Goal: Complete application form

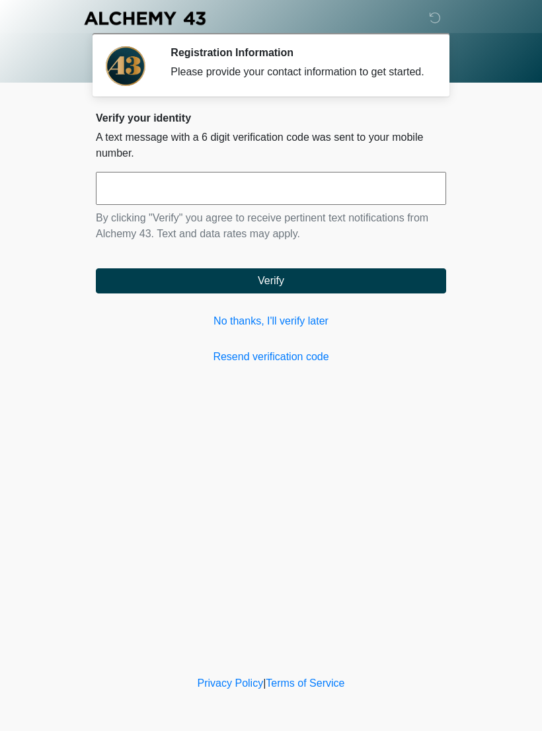
click at [327, 195] on input "text" at bounding box center [271, 188] width 350 height 33
type input "******"
click at [373, 293] on button "Verify" at bounding box center [271, 280] width 350 height 25
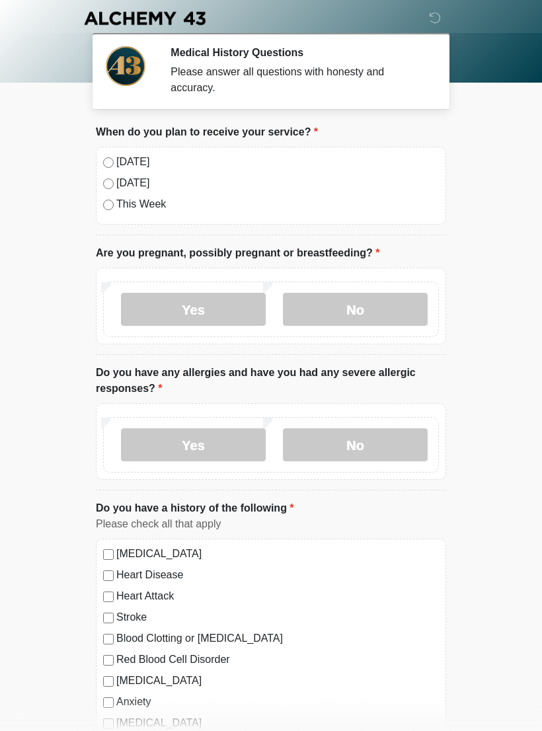
click at [129, 166] on label "[DATE]" at bounding box center [277, 162] width 322 height 16
click at [365, 310] on label "No" at bounding box center [355, 309] width 145 height 33
click at [390, 442] on label "No" at bounding box center [355, 444] width 145 height 33
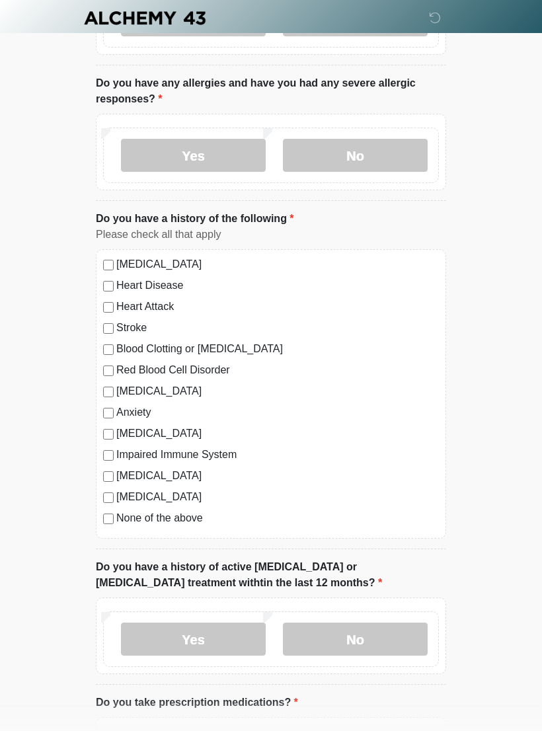
scroll to position [290, 0]
click at [132, 413] on label "Anxiety" at bounding box center [277, 412] width 322 height 16
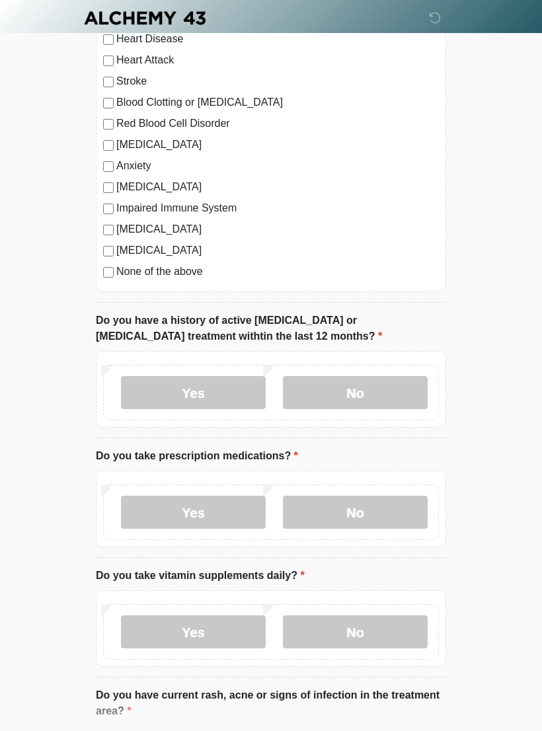
scroll to position [539, 0]
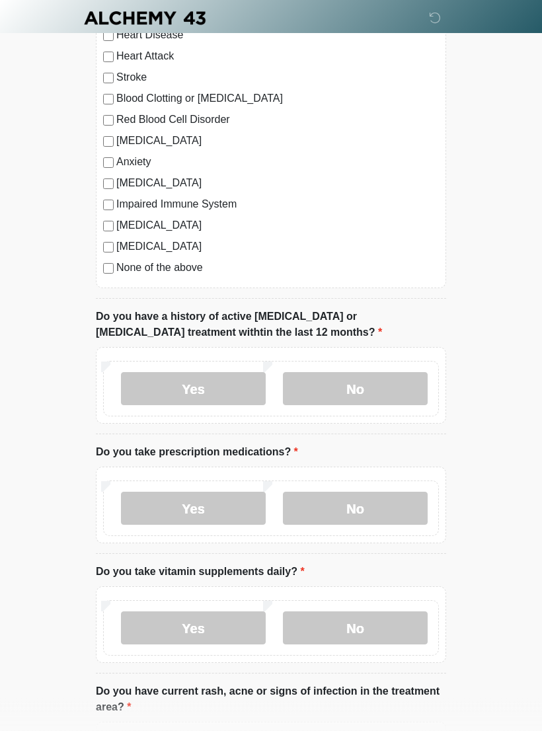
click at [396, 384] on label "No" at bounding box center [355, 389] width 145 height 33
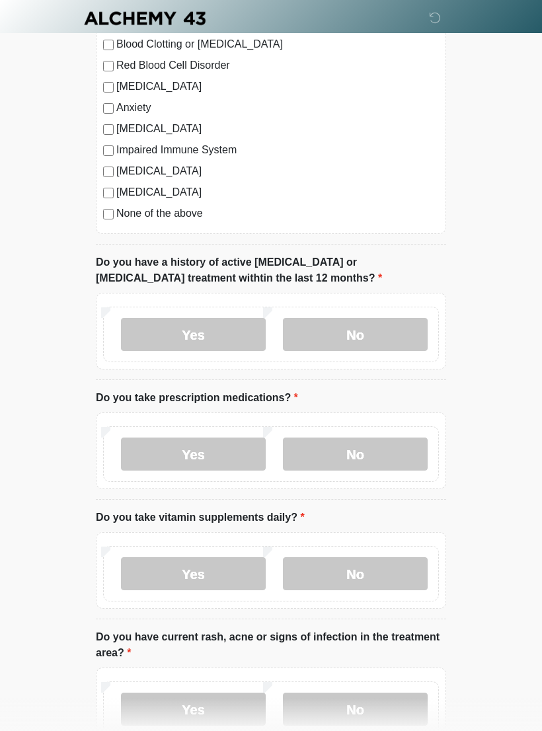
scroll to position [649, 0]
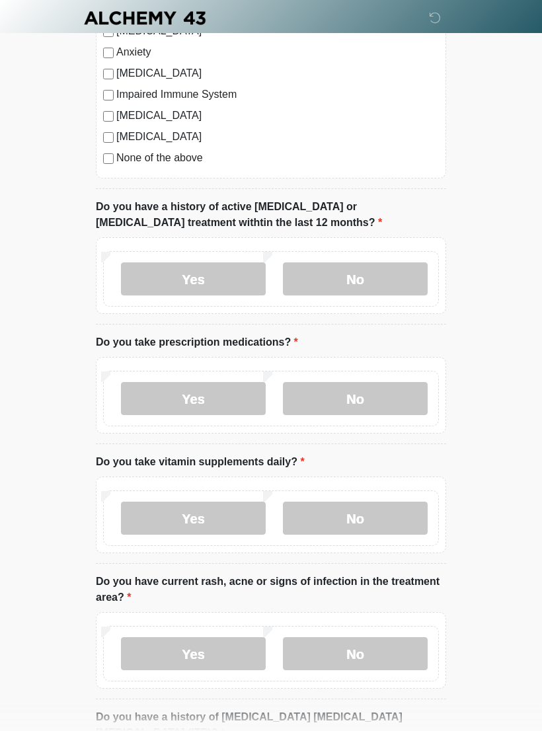
click at [411, 396] on label "No" at bounding box center [355, 398] width 145 height 33
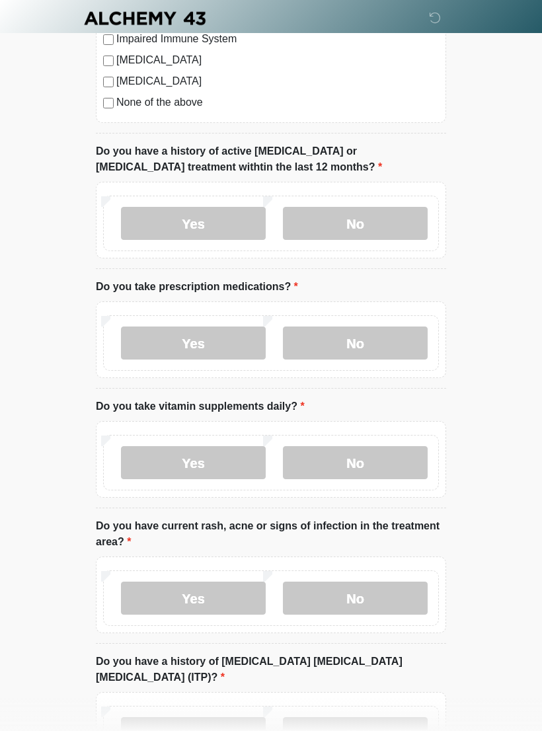
scroll to position [777, 0]
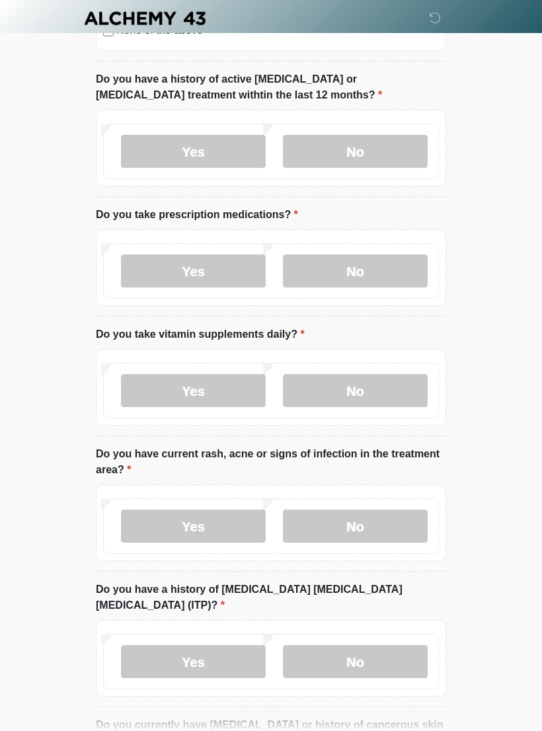
click at [388, 391] on label "No" at bounding box center [355, 390] width 145 height 33
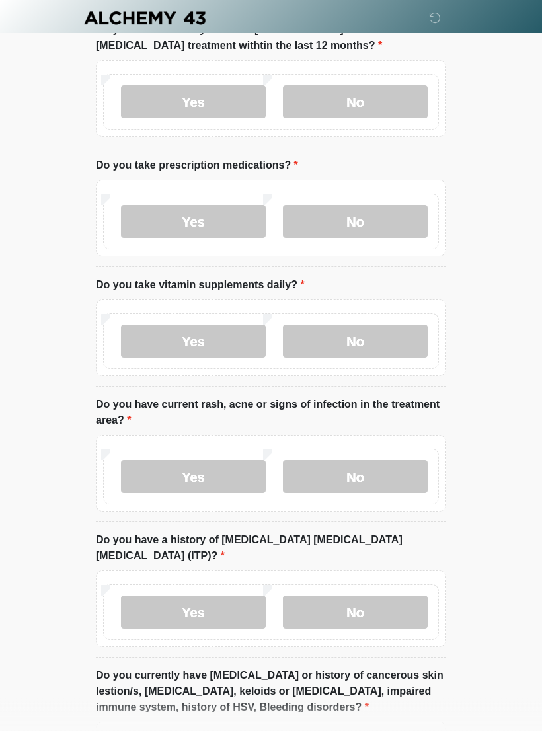
scroll to position [872, 0]
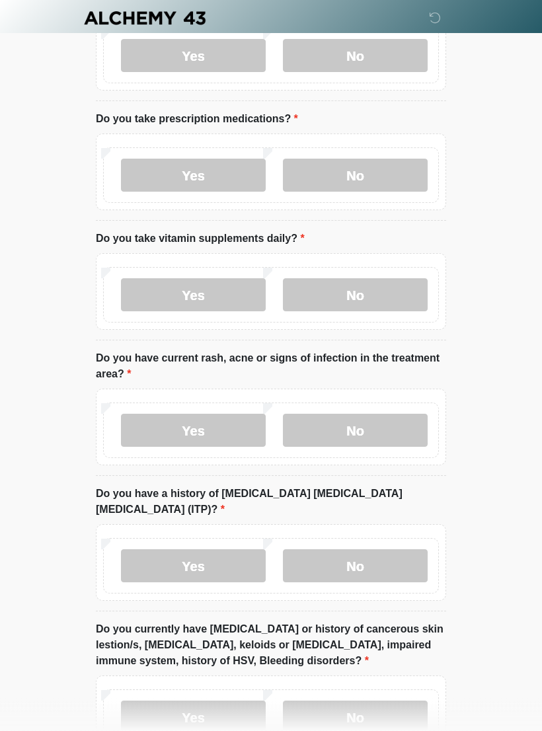
click at [400, 422] on label "No" at bounding box center [355, 430] width 145 height 33
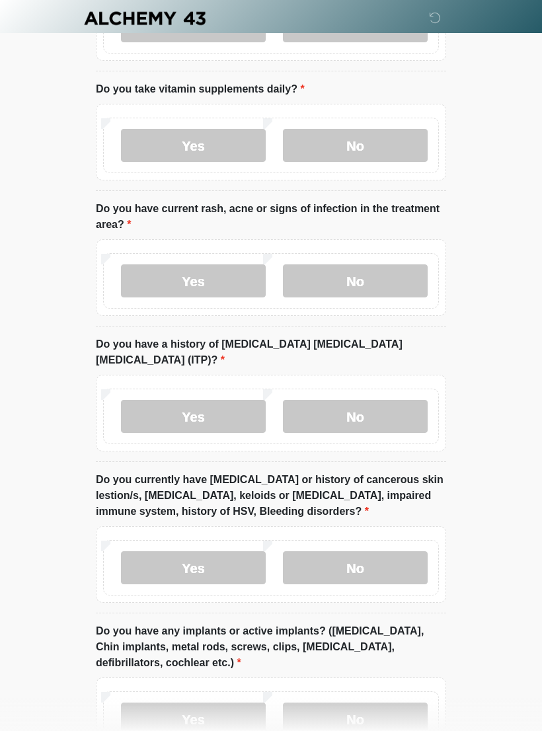
scroll to position [1038, 0]
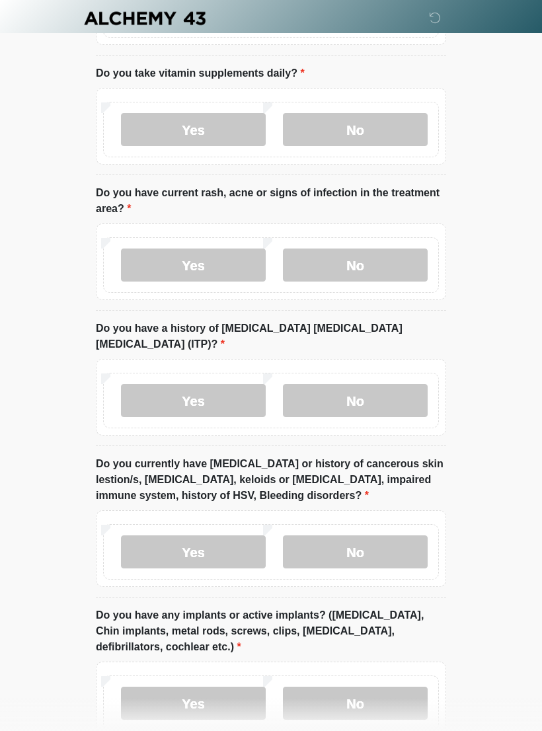
click at [387, 384] on label "No" at bounding box center [355, 400] width 145 height 33
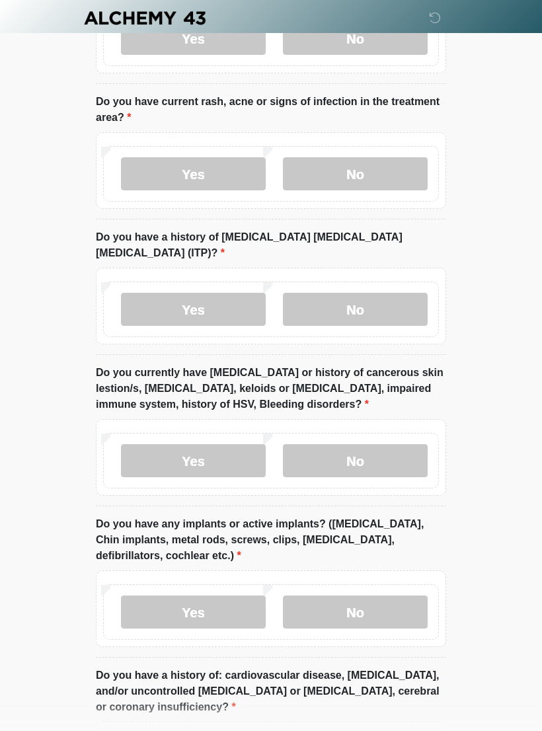
scroll to position [1132, 0]
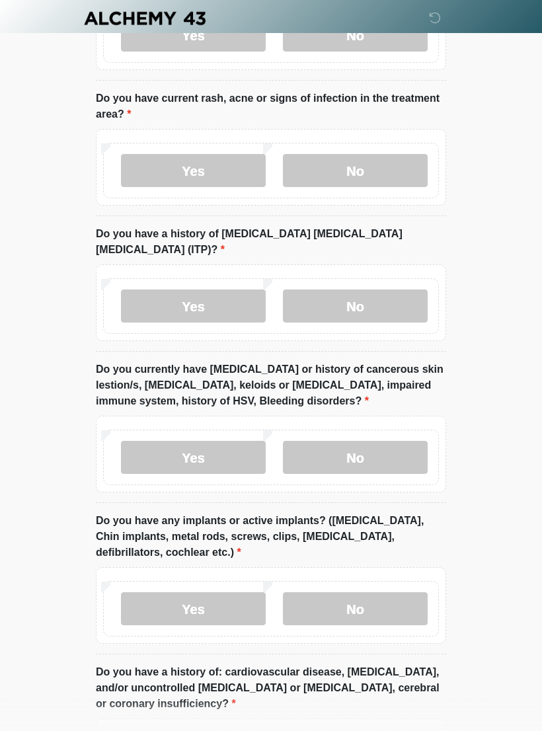
click at [388, 441] on label "No" at bounding box center [355, 457] width 145 height 33
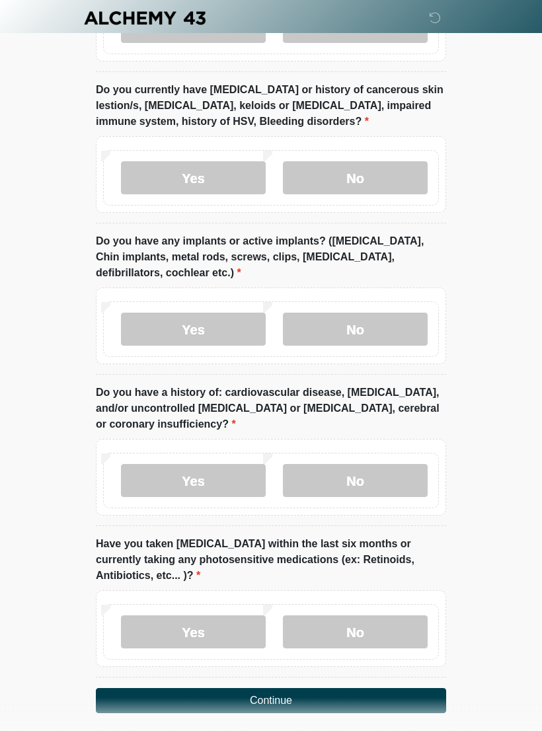
scroll to position [1412, 0]
click at [401, 312] on label "No" at bounding box center [355, 328] width 145 height 33
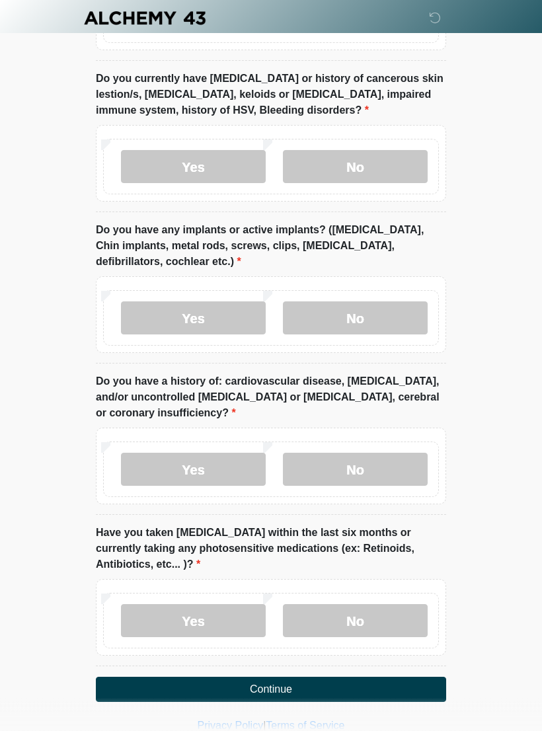
scroll to position [1425, 0]
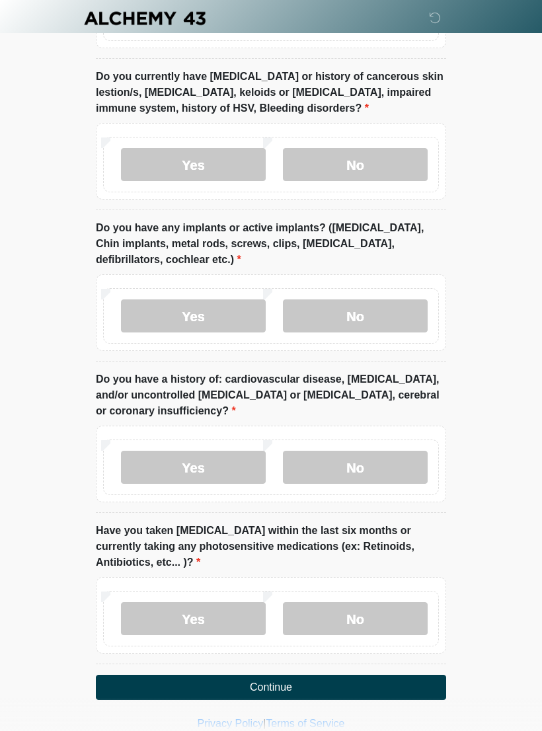
click at [369, 450] on label "No" at bounding box center [355, 466] width 145 height 33
click at [371, 602] on label "No" at bounding box center [355, 618] width 145 height 33
click at [348, 674] on button "Continue" at bounding box center [271, 686] width 350 height 25
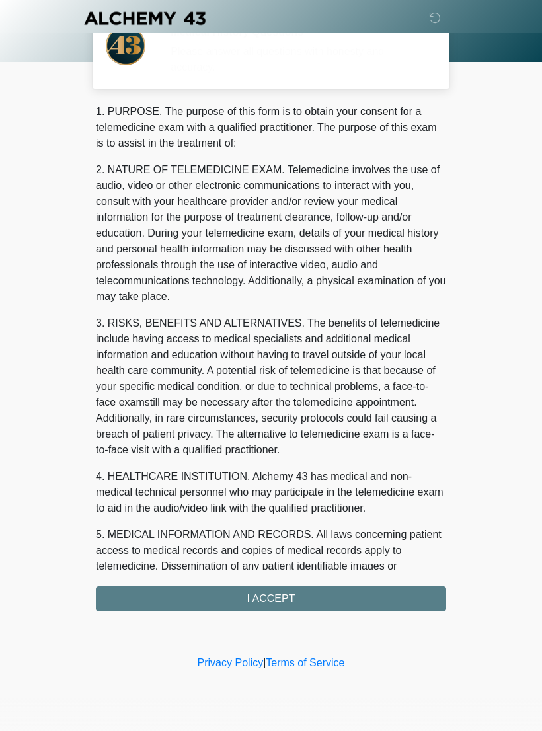
scroll to position [0, 0]
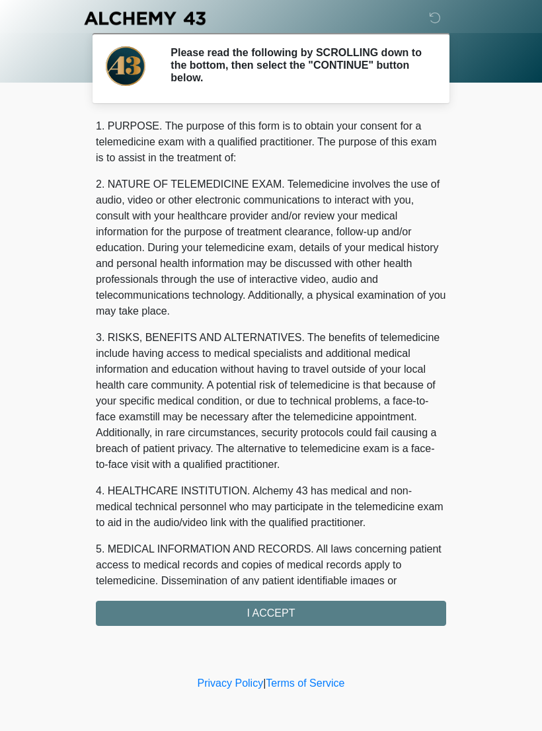
click at [380, 604] on div "1. PURPOSE. The purpose of this form is to obtain your consent for a telemedici…" at bounding box center [271, 371] width 350 height 507
click at [370, 610] on div "1. PURPOSE. The purpose of this form is to obtain your consent for a telemedici…" at bounding box center [271, 371] width 350 height 507
click at [336, 610] on div "1. PURPOSE. The purpose of this form is to obtain your consent for a telemedici…" at bounding box center [271, 371] width 350 height 507
click at [327, 607] on div "1. PURPOSE. The purpose of this form is to obtain your consent for a telemedici…" at bounding box center [271, 371] width 350 height 507
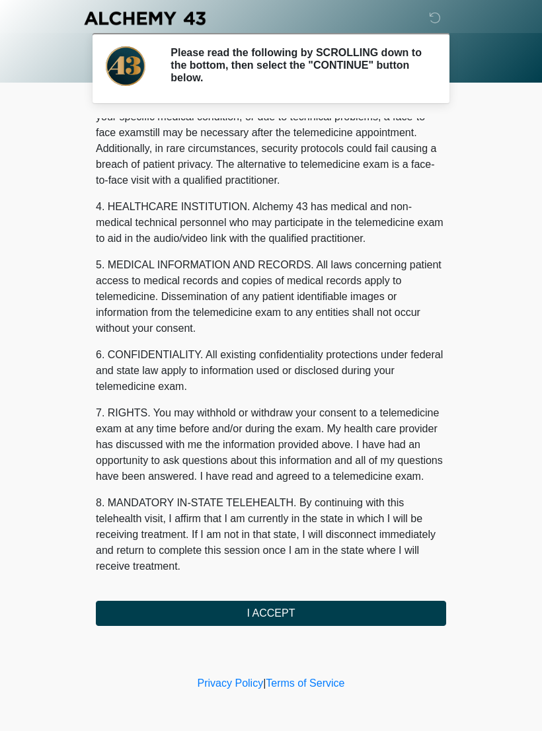
scroll to position [300, 0]
click at [286, 607] on button "I ACCEPT" at bounding box center [271, 612] width 350 height 25
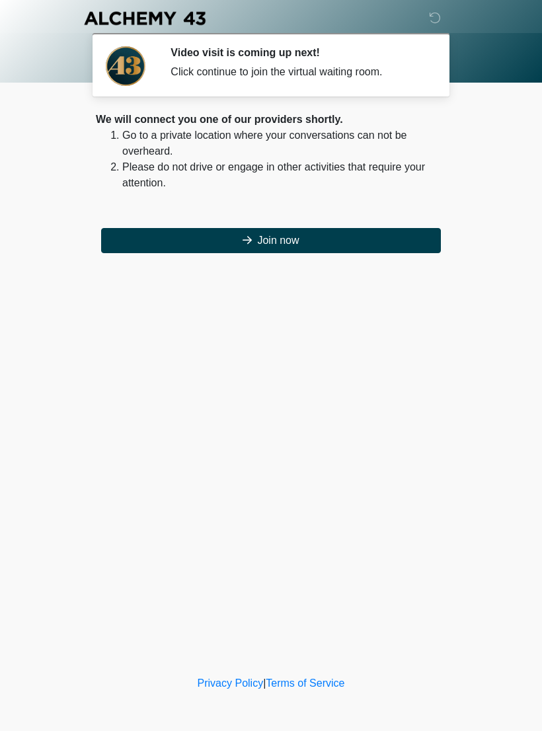
click at [291, 242] on button "Join now" at bounding box center [271, 240] width 340 height 25
